Goal: Check status

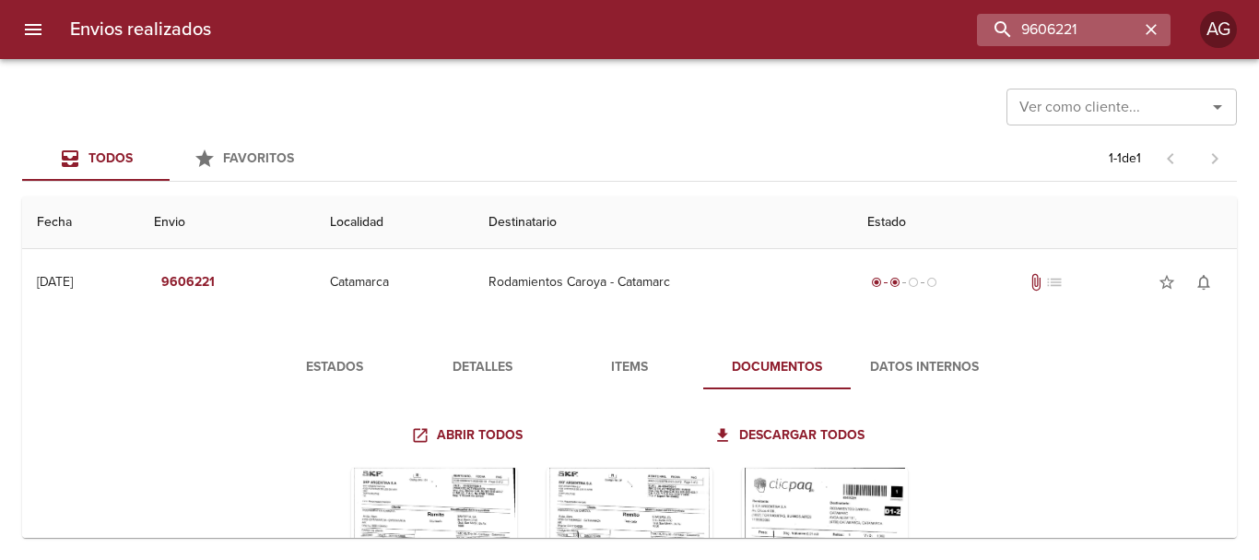
click at [1159, 35] on icon "button" at bounding box center [1151, 29] width 18 height 18
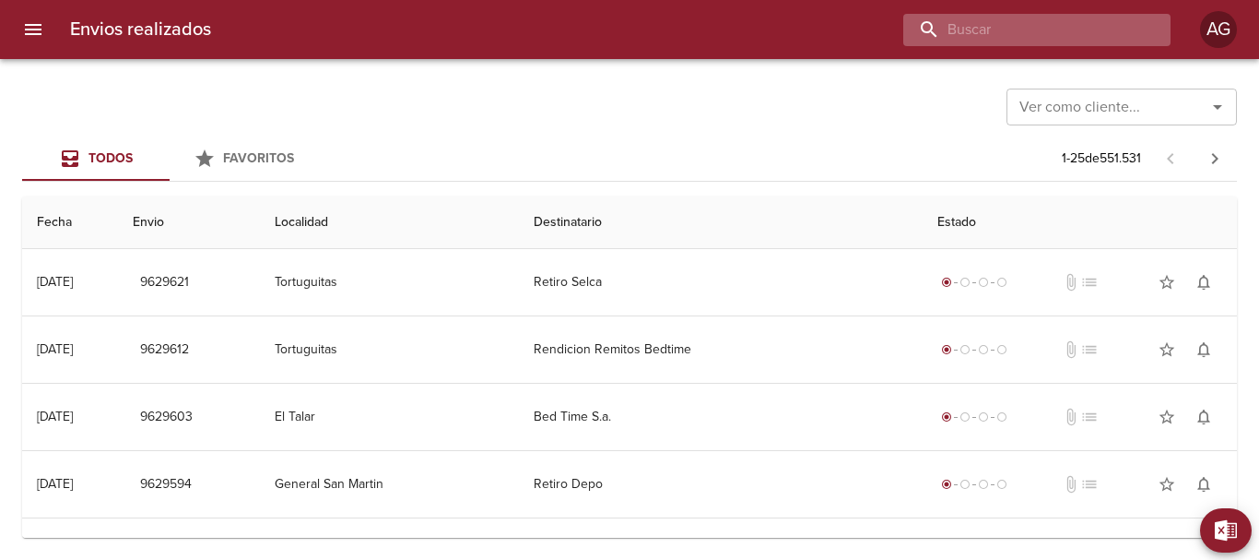
click at [1031, 29] on input "buscar" at bounding box center [1021, 30] width 236 height 32
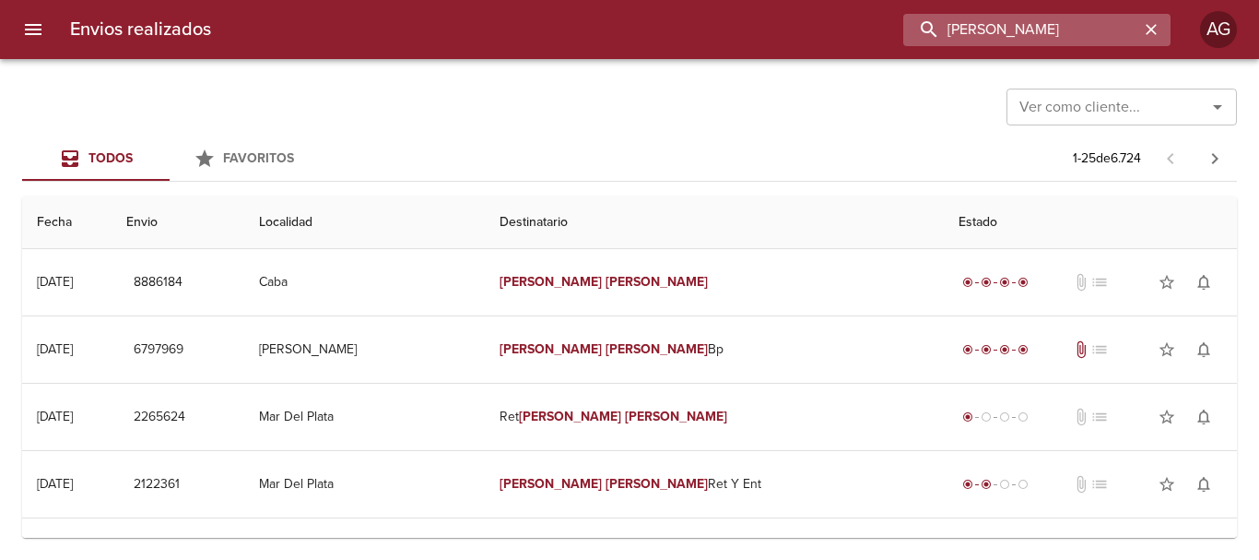
click at [1068, 24] on input "[PERSON_NAME]" at bounding box center [1021, 30] width 236 height 32
paste input "[PERSON_NAME]"
type input "[PERSON_NAME]"
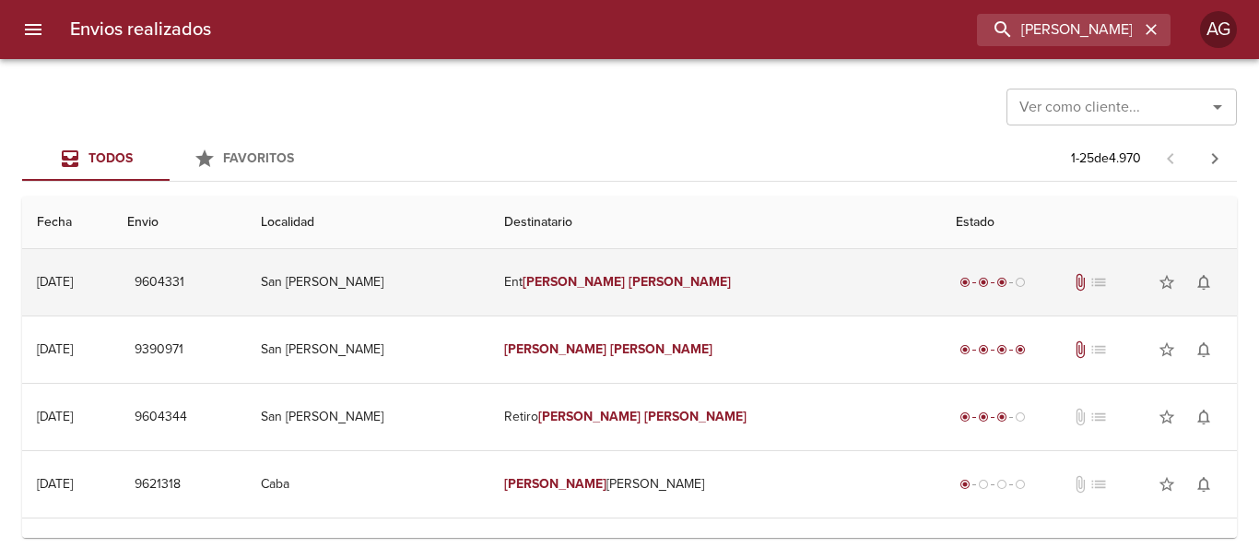
click at [718, 287] on td "Ent [PERSON_NAME]" at bounding box center [715, 282] width 452 height 66
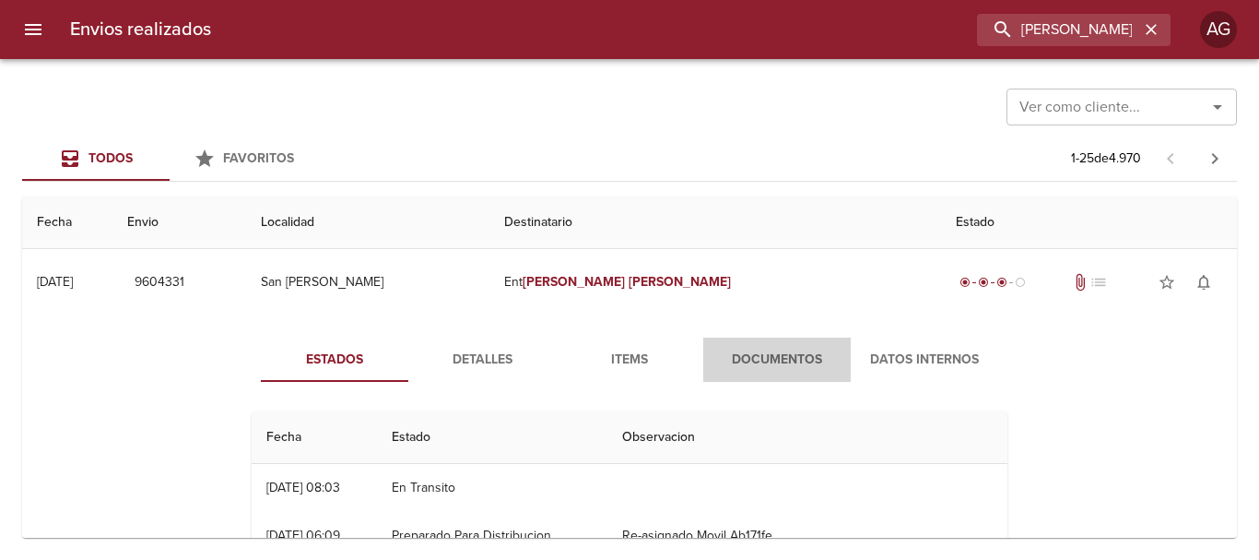
click at [760, 359] on span "Documentos" at bounding box center [776, 359] width 125 height 23
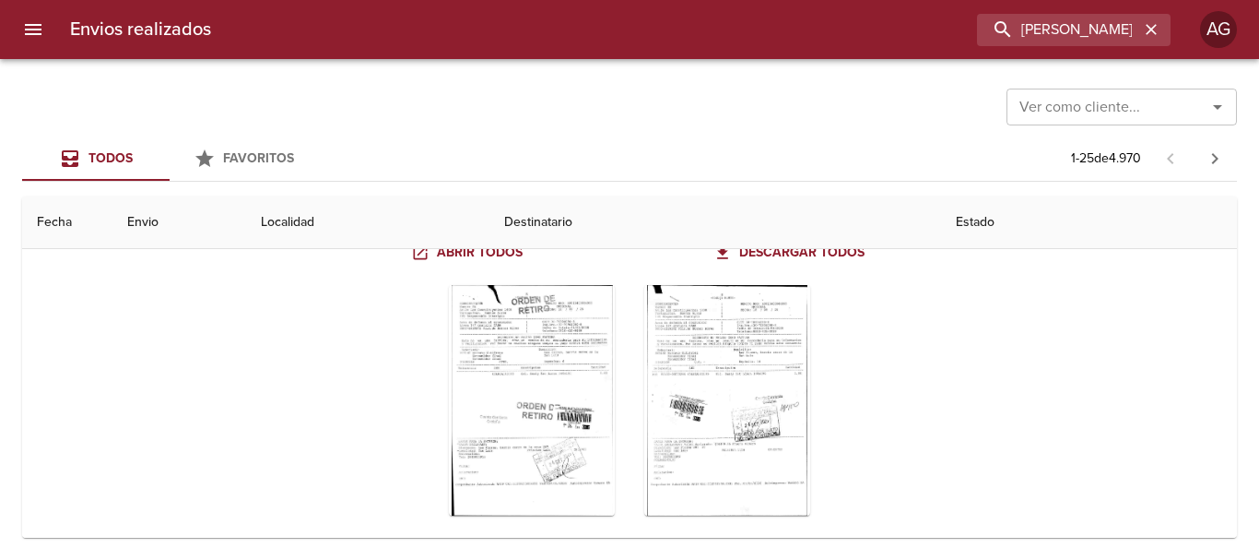
scroll to position [184, 0]
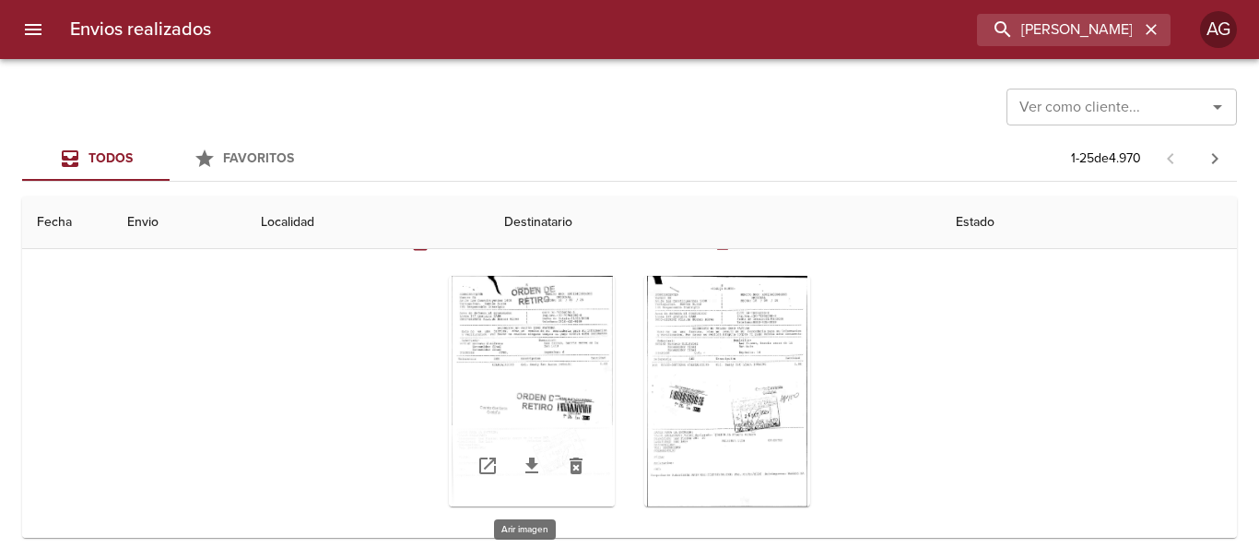
click at [530, 414] on div "Tabla de envíos del cliente" at bounding box center [532, 391] width 166 height 230
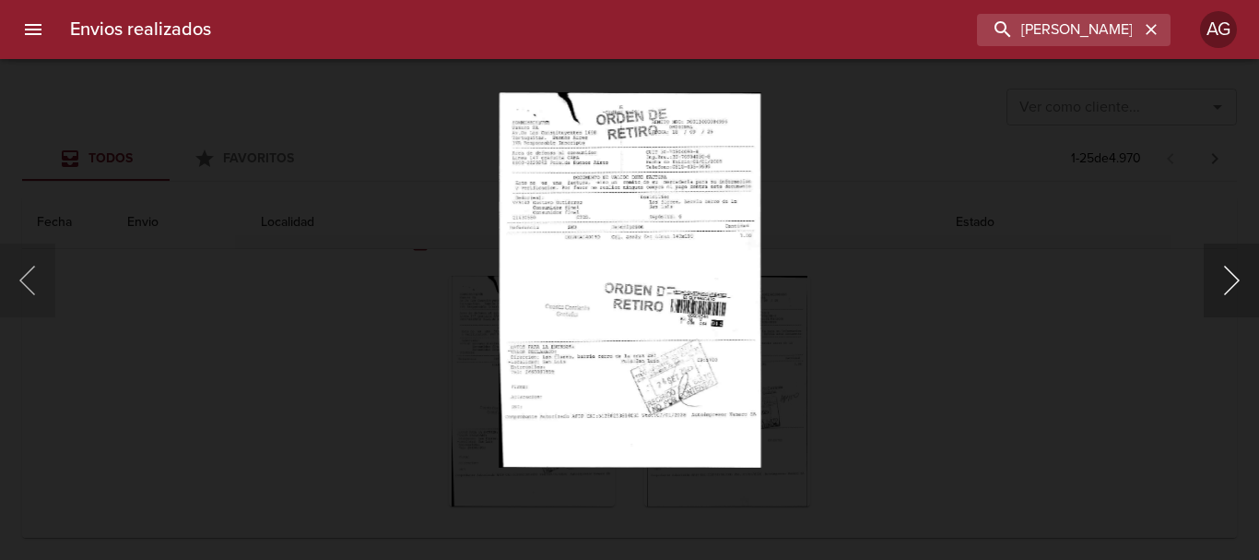
click at [1214, 298] on button "Siguiente" at bounding box center [1231, 280] width 55 height 74
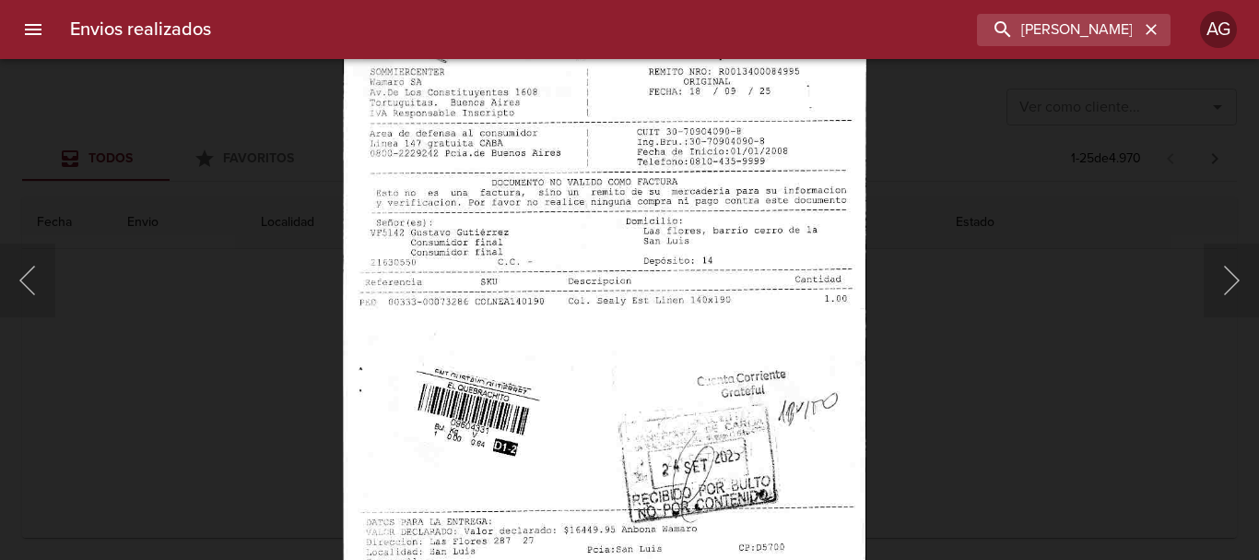
click at [697, 431] on img "Lightbox" at bounding box center [605, 387] width 524 height 754
click at [45, 295] on button "Anterior" at bounding box center [27, 280] width 55 height 74
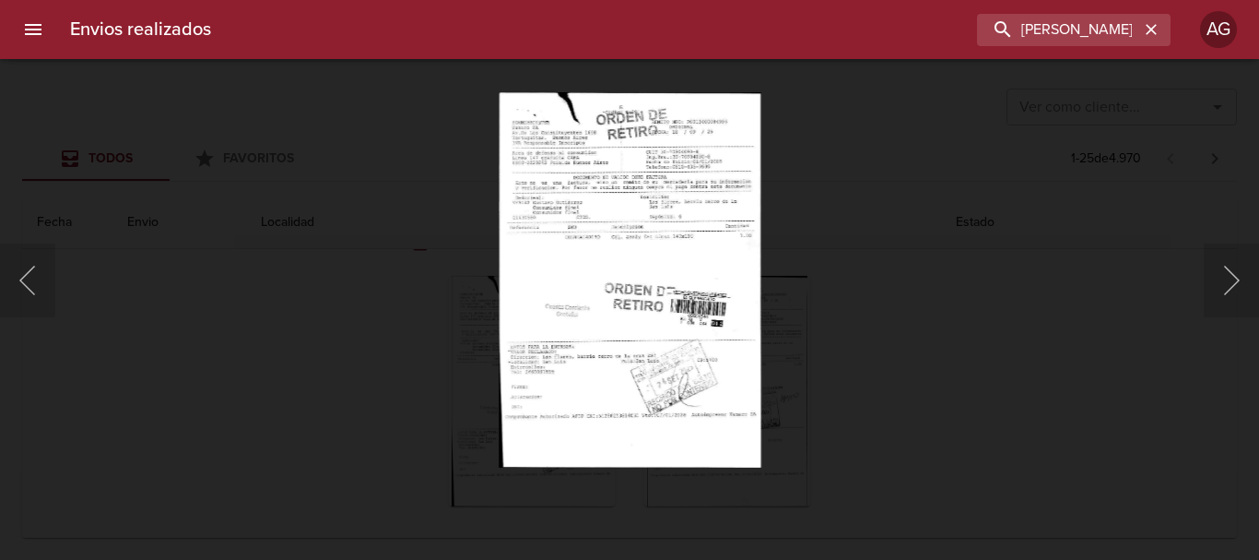
click at [904, 276] on div "Lightbox" at bounding box center [629, 280] width 1259 height 560
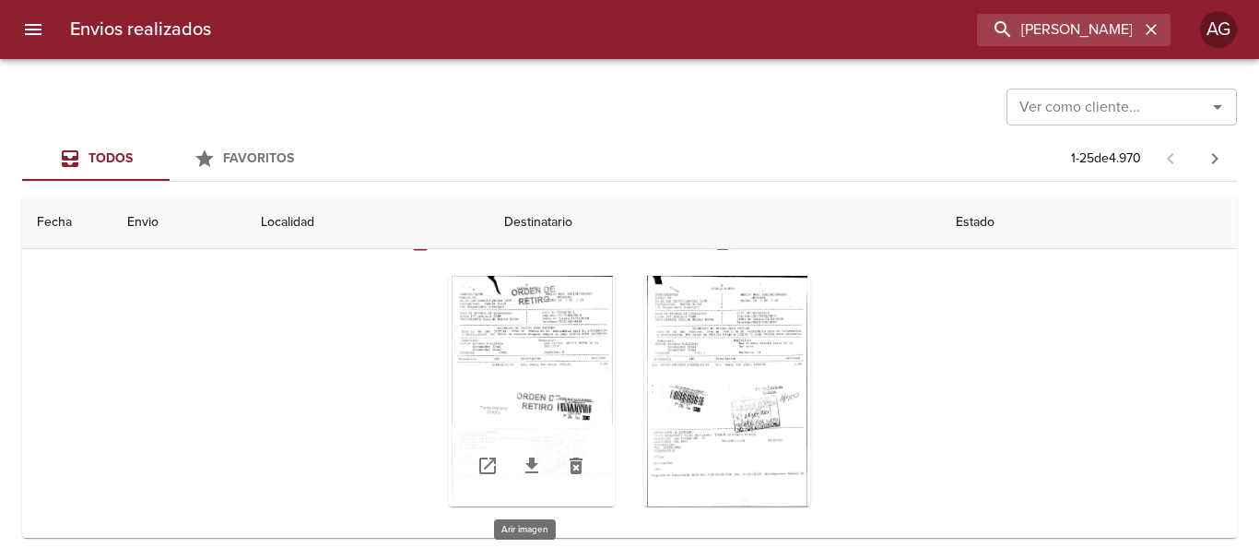
click at [550, 366] on div "Tabla de envíos del cliente" at bounding box center [532, 391] width 166 height 230
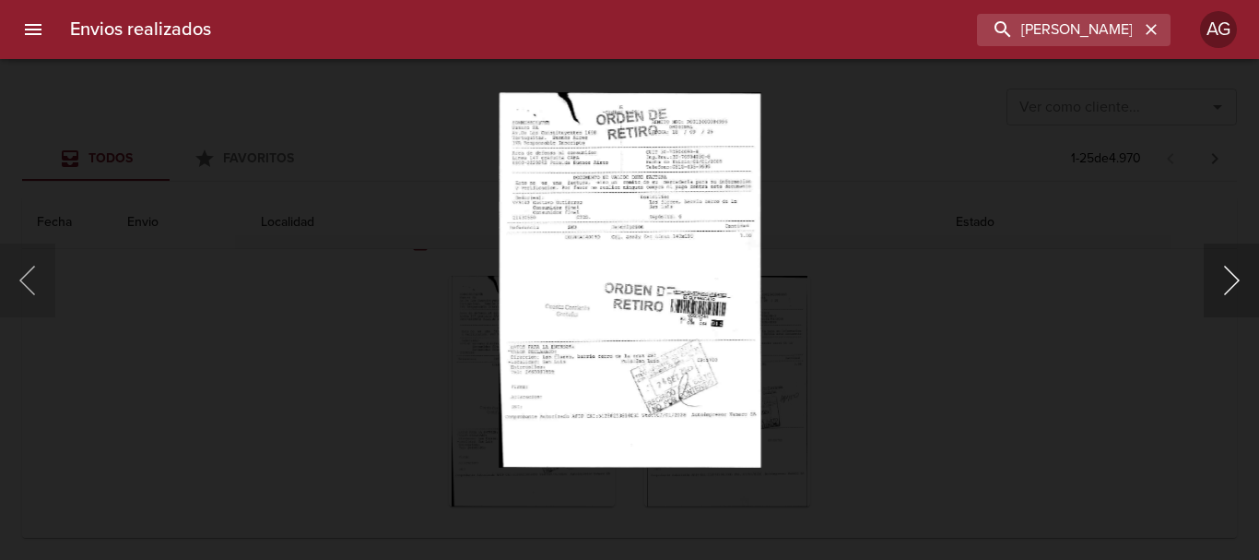
click at [1218, 288] on button "Siguiente" at bounding box center [1231, 280] width 55 height 74
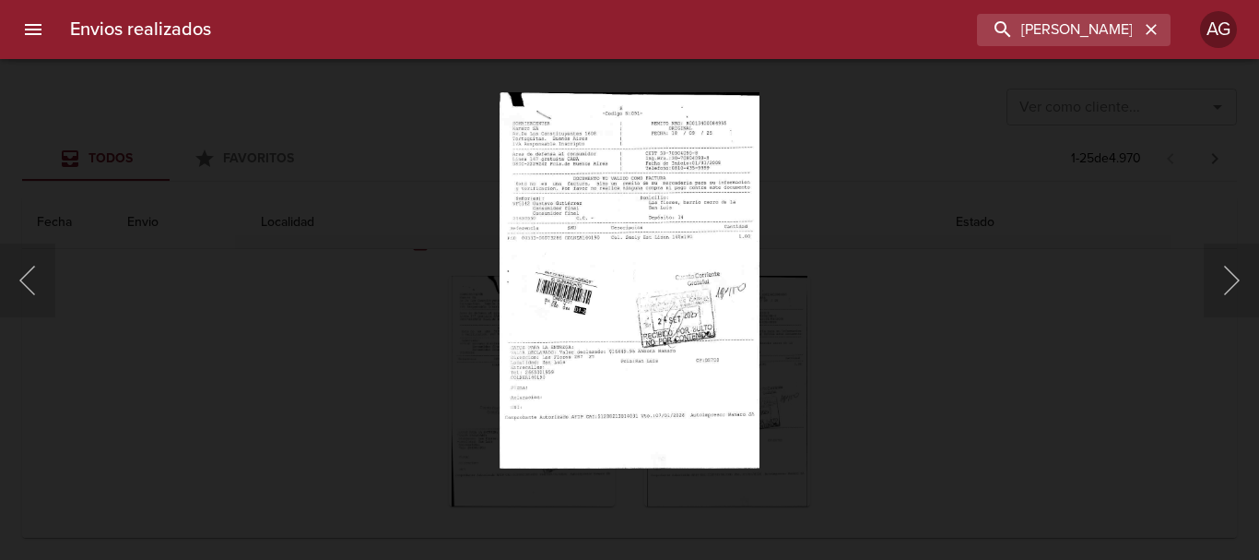
click at [900, 305] on div "Lightbox" at bounding box center [629, 280] width 1259 height 560
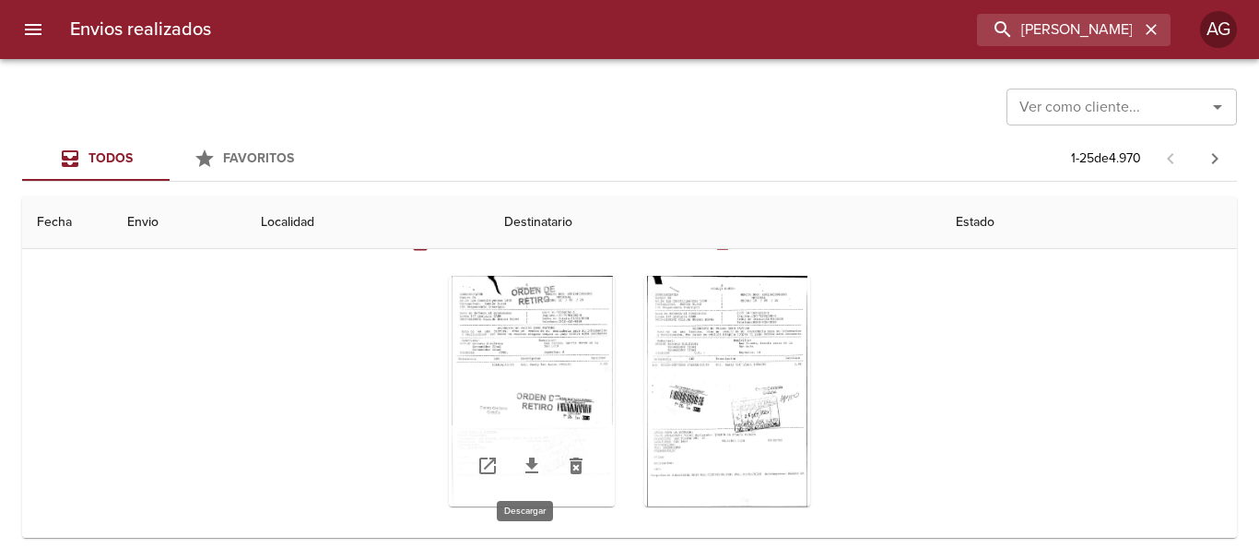
click at [526, 469] on icon "Tabla de envíos del cliente" at bounding box center [532, 465] width 22 height 22
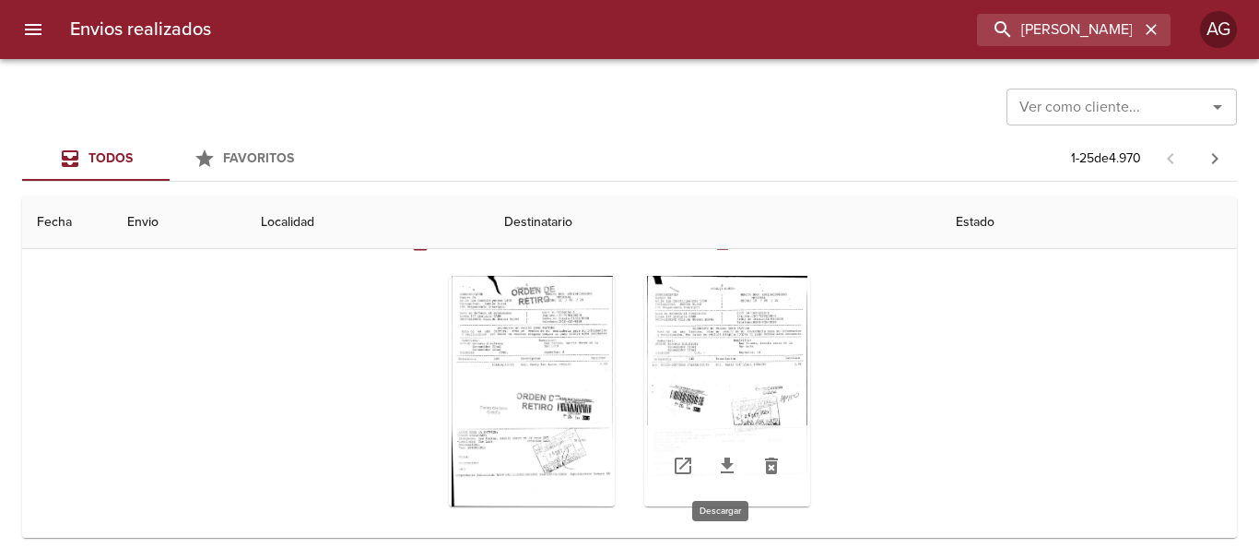
click at [722, 467] on icon "Tabla de envíos del cliente" at bounding box center [727, 465] width 13 height 16
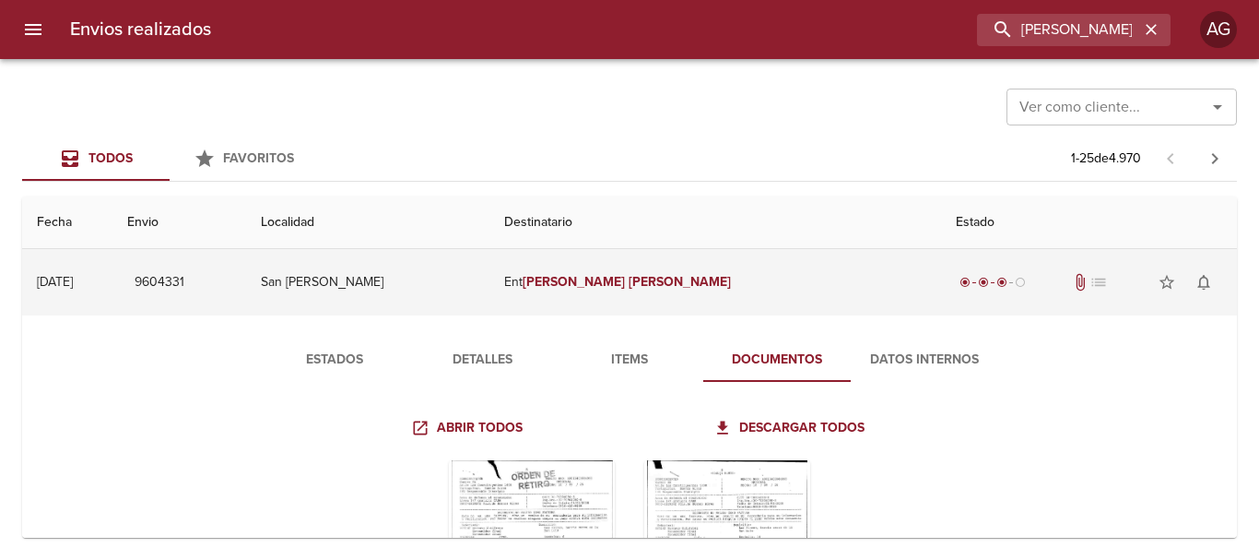
click at [666, 312] on td "Ent [PERSON_NAME]" at bounding box center [715, 282] width 452 height 66
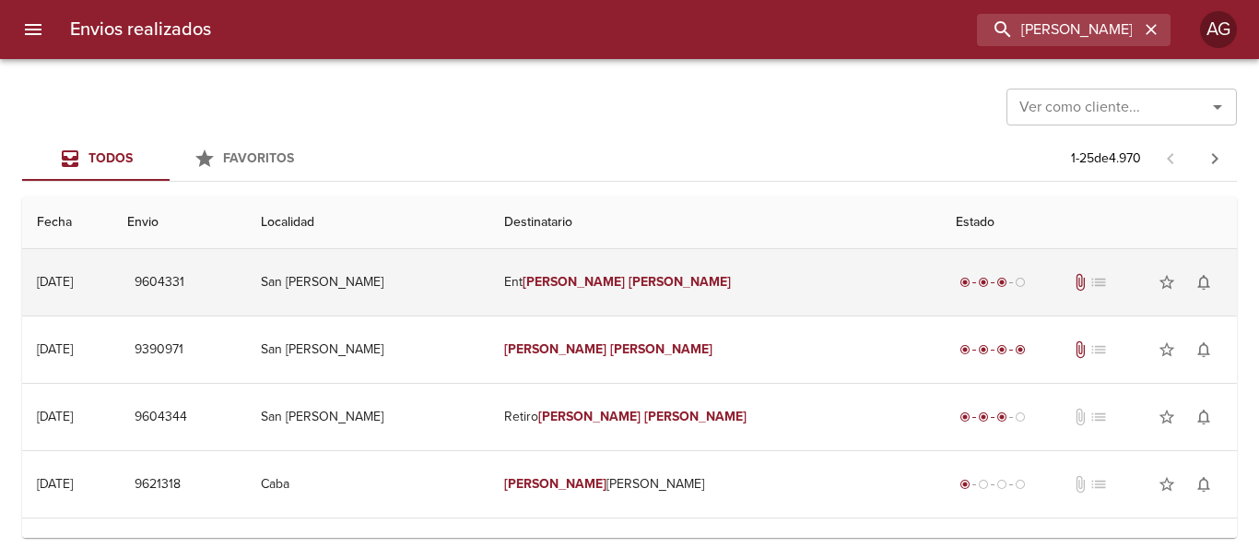
click at [699, 307] on td "Ent [PERSON_NAME]" at bounding box center [715, 282] width 452 height 66
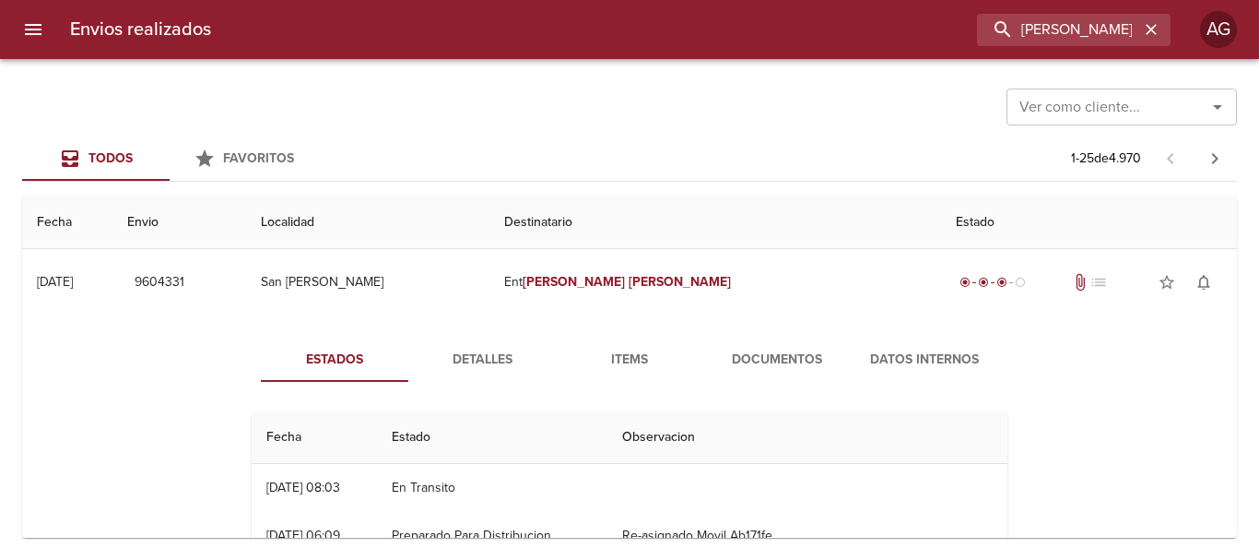
click at [706, 357] on button "Documentos" at bounding box center [776, 359] width 147 height 44
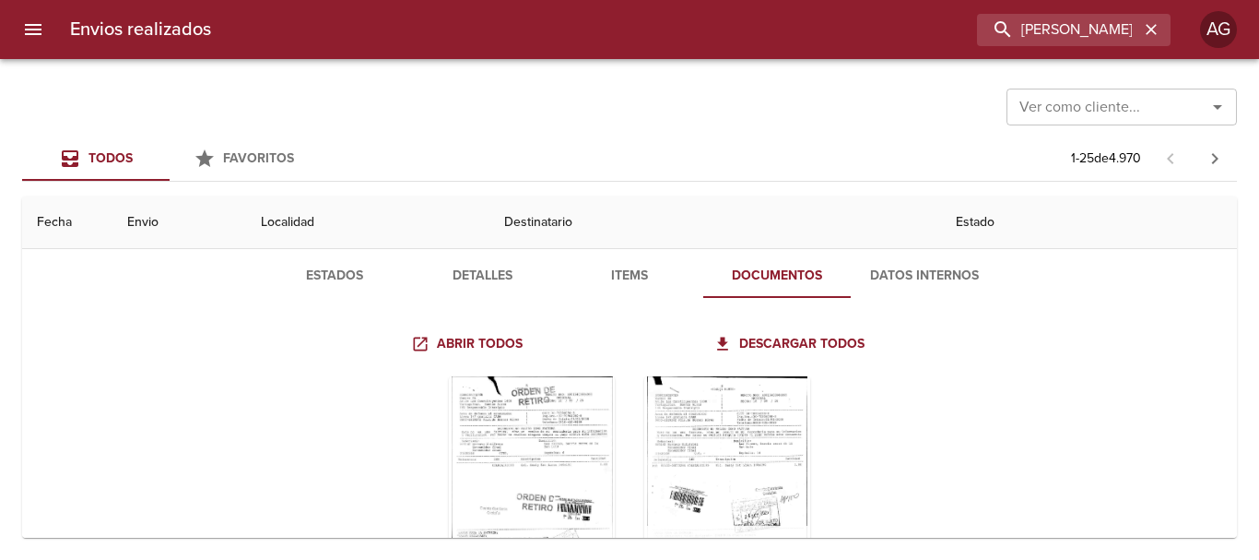
scroll to position [184, 0]
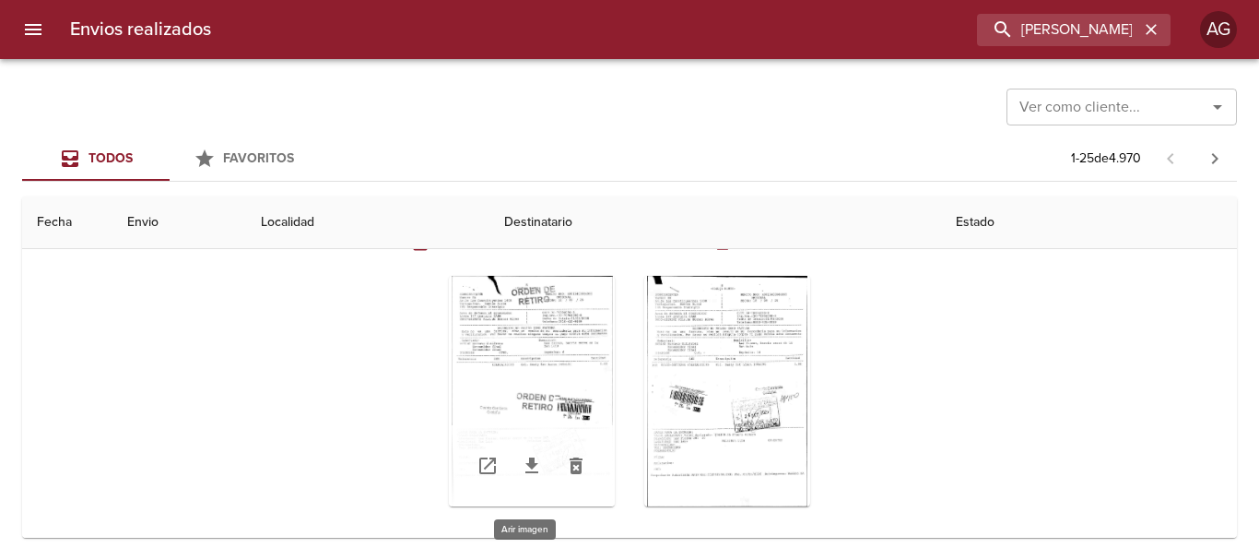
click at [561, 378] on div "Tabla de envíos del cliente" at bounding box center [532, 391] width 166 height 230
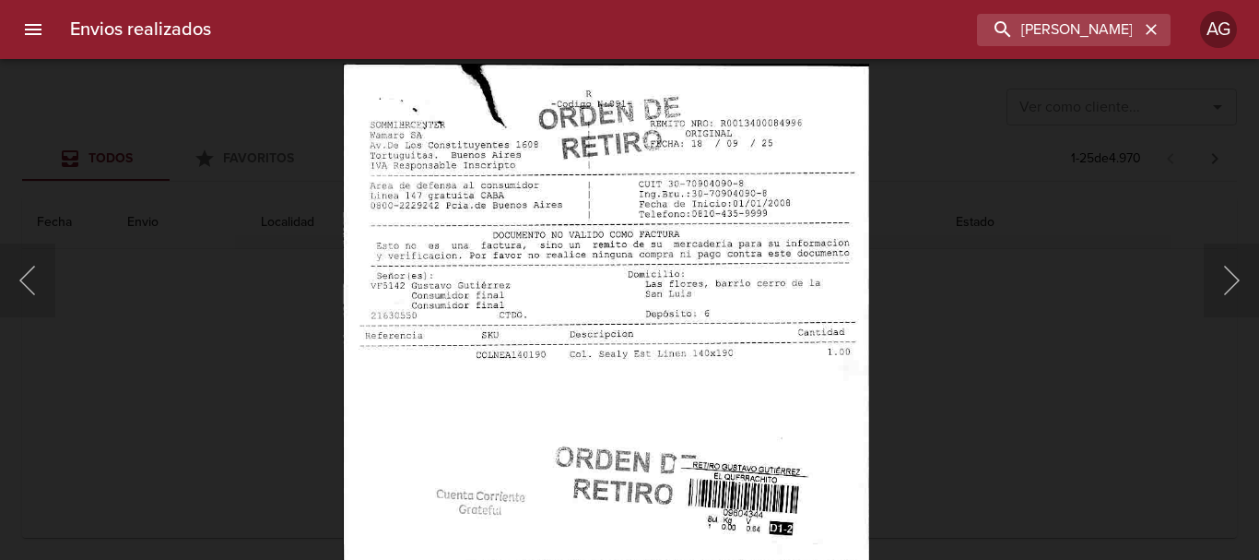
click at [645, 0] on html "Envios realizados [PERSON_NAME] AG Ver como cliente... Ver como cliente... Todo…" at bounding box center [629, 0] width 1259 height 0
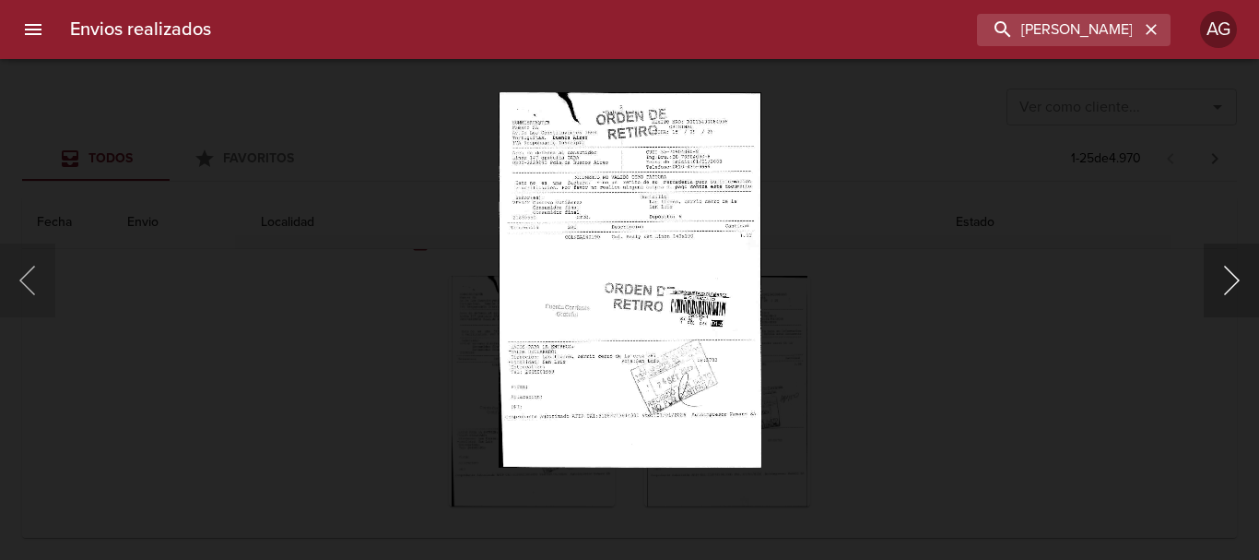
click at [1225, 300] on button "Siguiente" at bounding box center [1231, 280] width 55 height 74
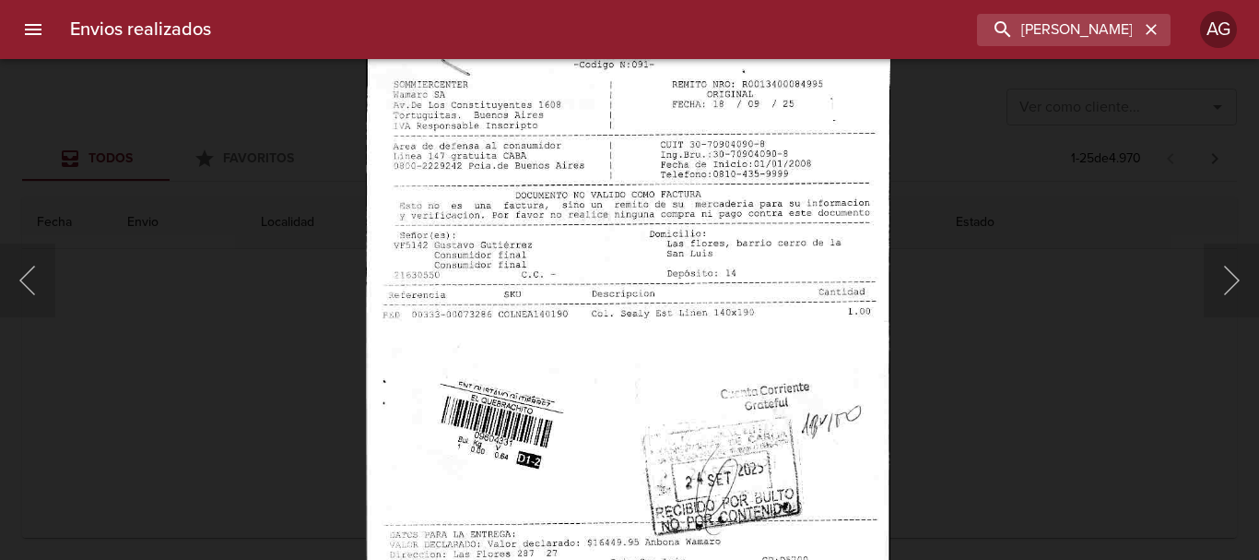
click at [660, 471] on img "Lightbox" at bounding box center [628, 399] width 524 height 754
click at [962, 406] on div "Lightbox" at bounding box center [629, 280] width 1259 height 560
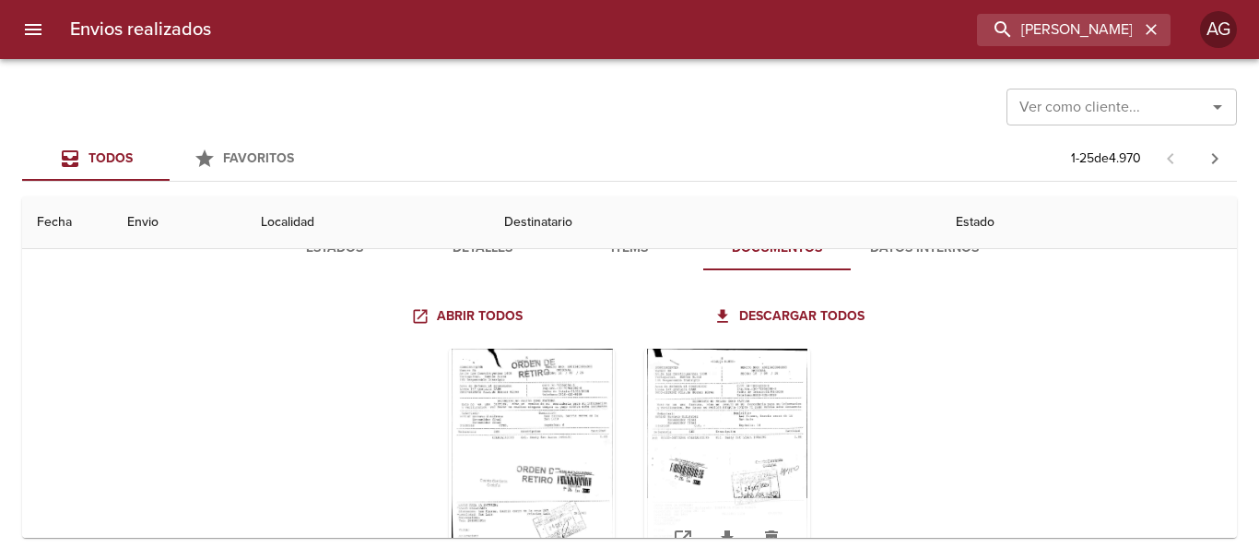
scroll to position [0, 0]
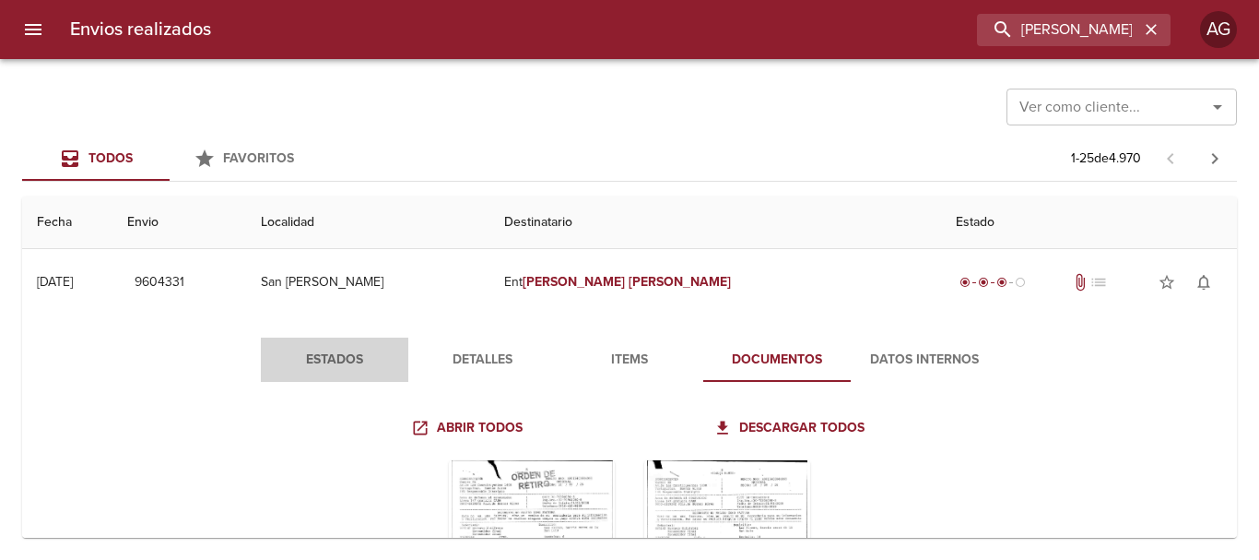
click at [365, 353] on span "Estados" at bounding box center [334, 359] width 125 height 23
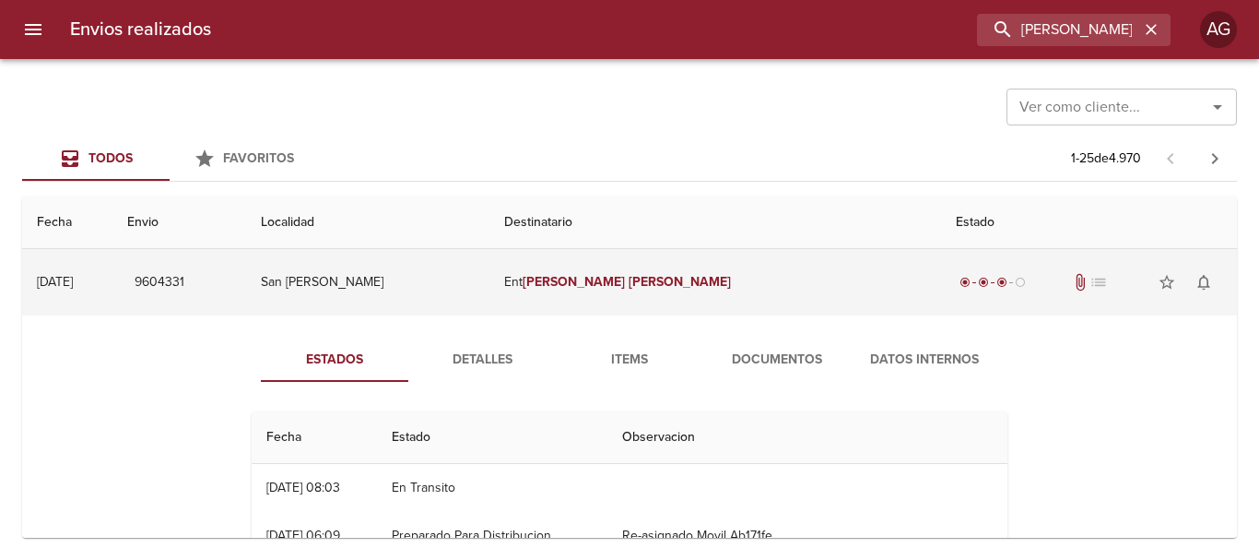
click at [713, 301] on td "Ent [PERSON_NAME]" at bounding box center [715, 282] width 452 height 66
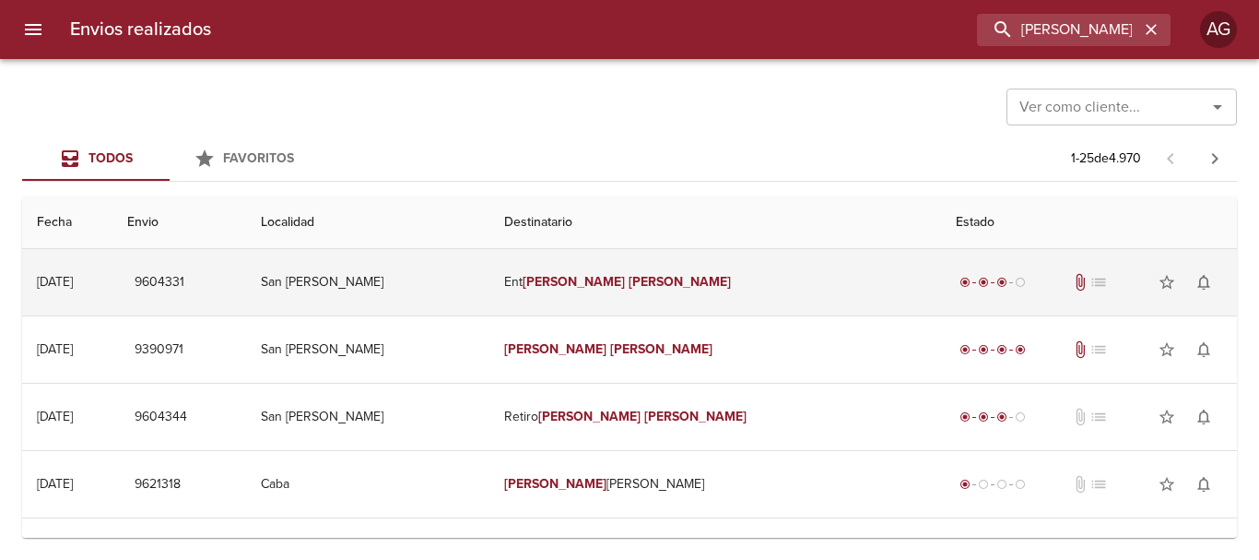
click at [713, 301] on td "Ent [PERSON_NAME]" at bounding box center [715, 282] width 452 height 66
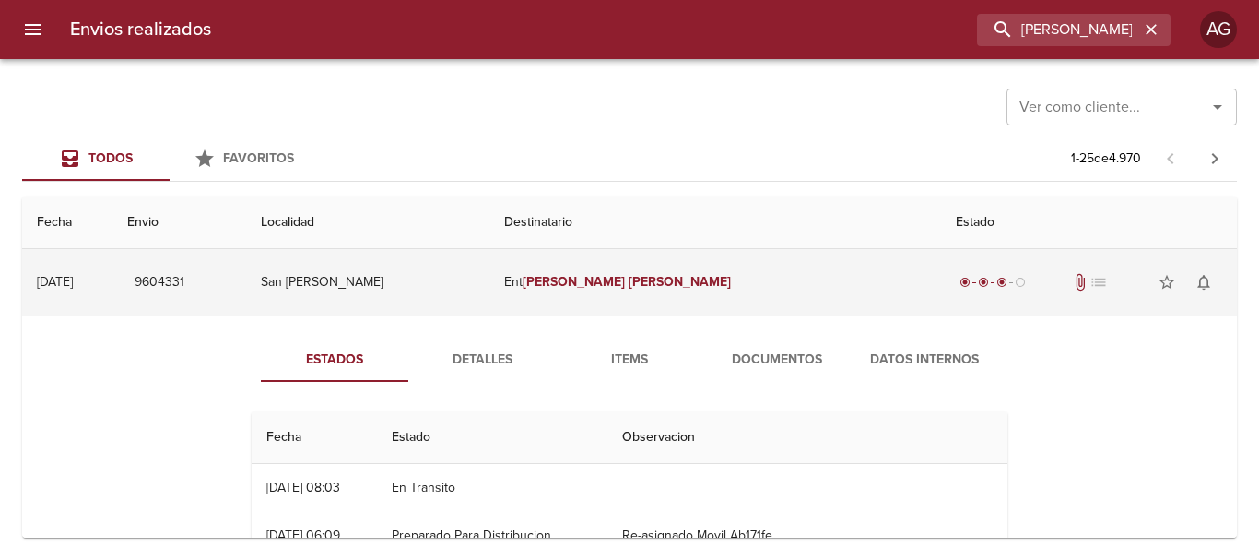
click at [713, 301] on td "Ent [PERSON_NAME]" at bounding box center [715, 282] width 452 height 66
